Goal: Understand process/instructions: Learn how to perform a task or action

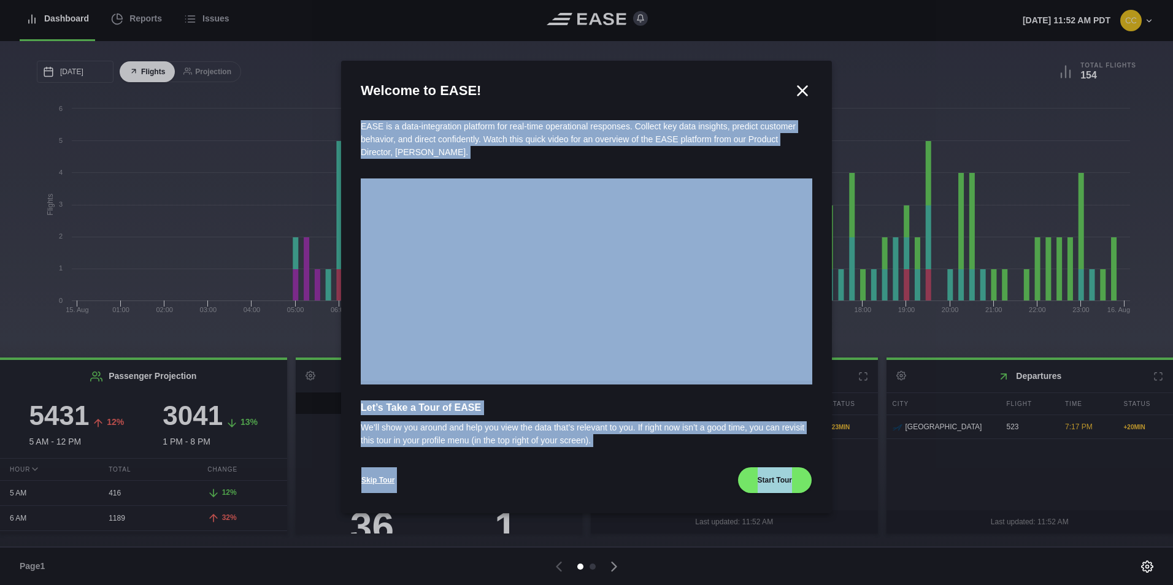
drag, startPoint x: 574, startPoint y: 73, endPoint x: 577, endPoint y: 41, distance: 32.0
click at [577, 41] on div "Dashboard Reports Issues [DATE] 11:52 AM PDT Settings Feed Status Submit Feedba…" at bounding box center [586, 292] width 1173 height 585
click at [779, 478] on button "Start Tour" at bounding box center [774, 480] width 75 height 27
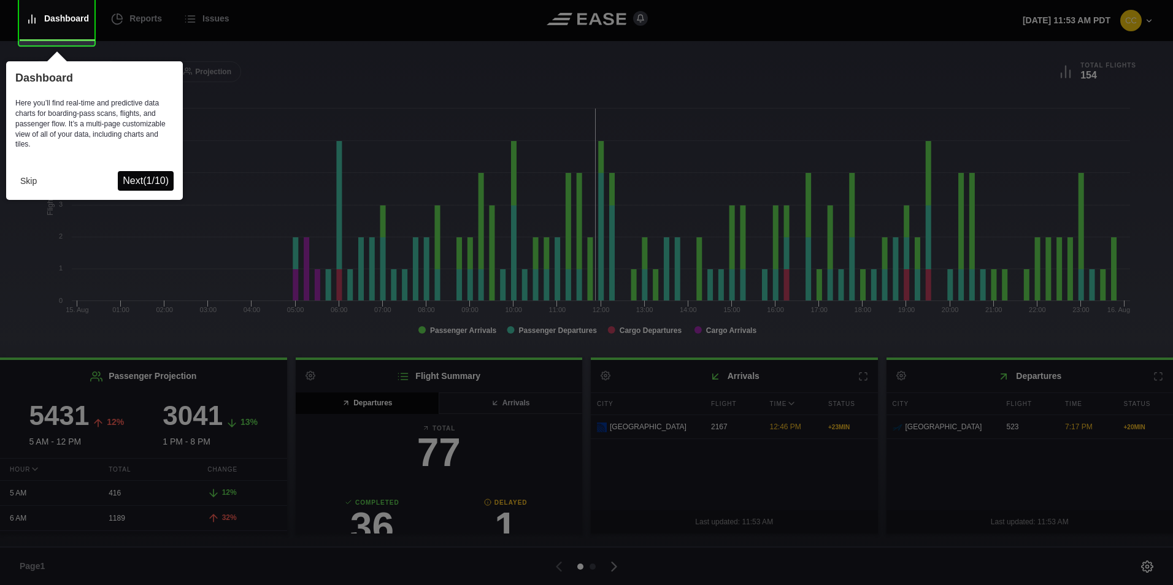
click at [136, 180] on span "Next ( 1 / 10 )" at bounding box center [146, 180] width 46 height 10
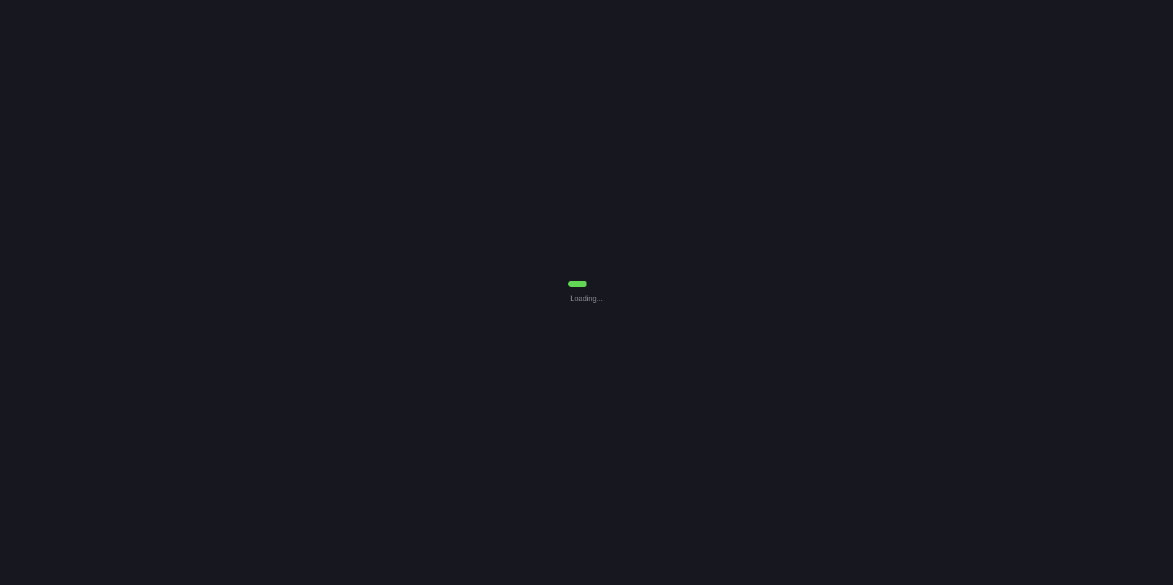
select select "7"
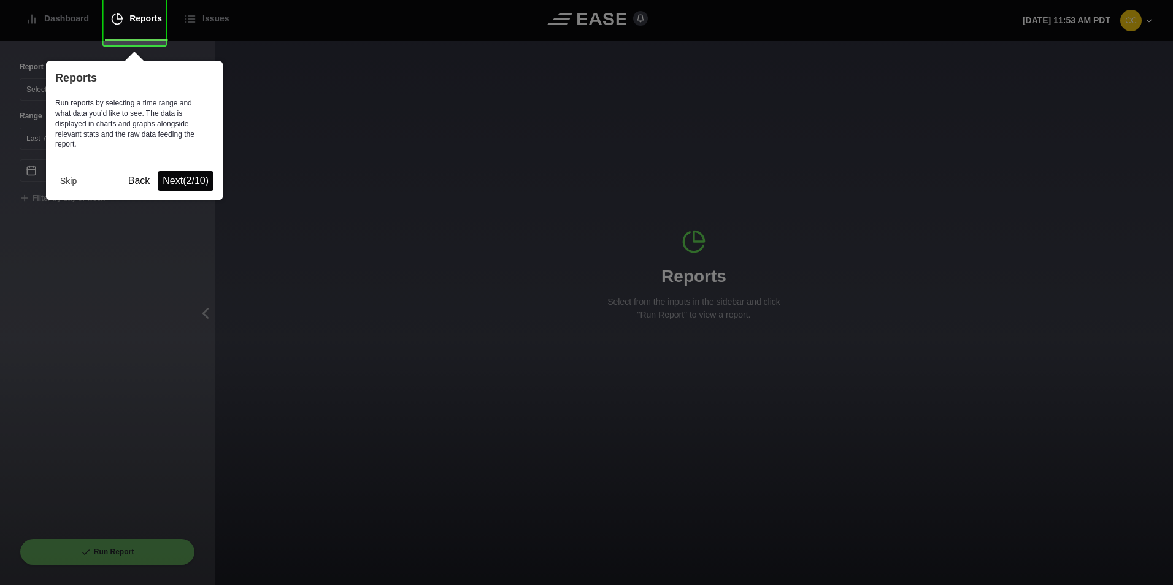
click at [180, 182] on span "Next ( 2 / 10 )" at bounding box center [186, 180] width 46 height 10
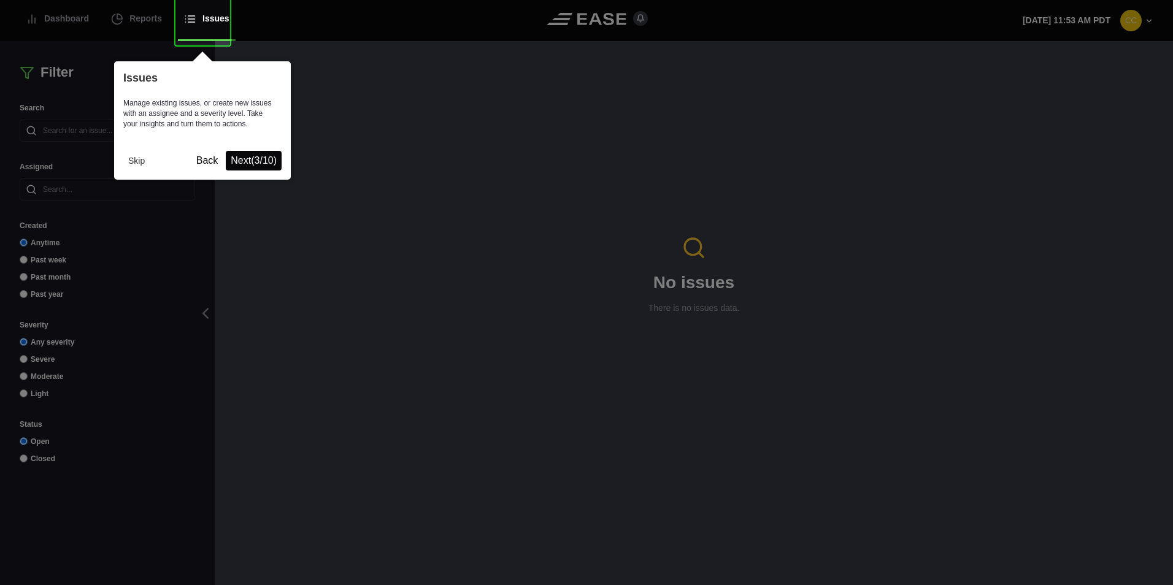
click at [239, 163] on span "Next ( 3 / 10 )" at bounding box center [254, 160] width 46 height 10
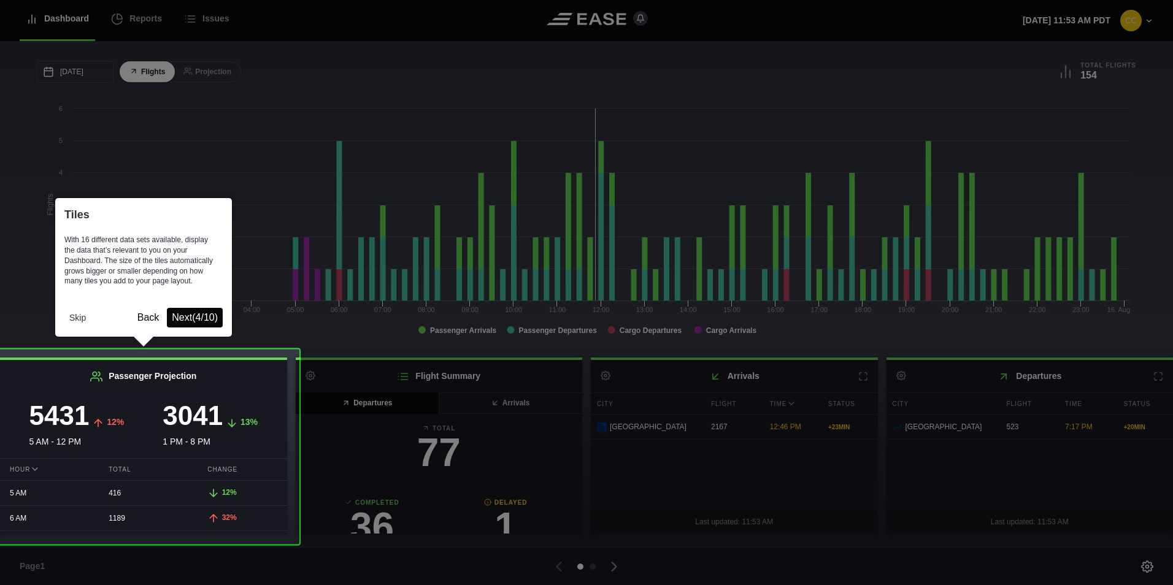
click at [183, 316] on span "Next ( 4 / 10 )" at bounding box center [195, 317] width 46 height 10
